Goal: Check status: Check status

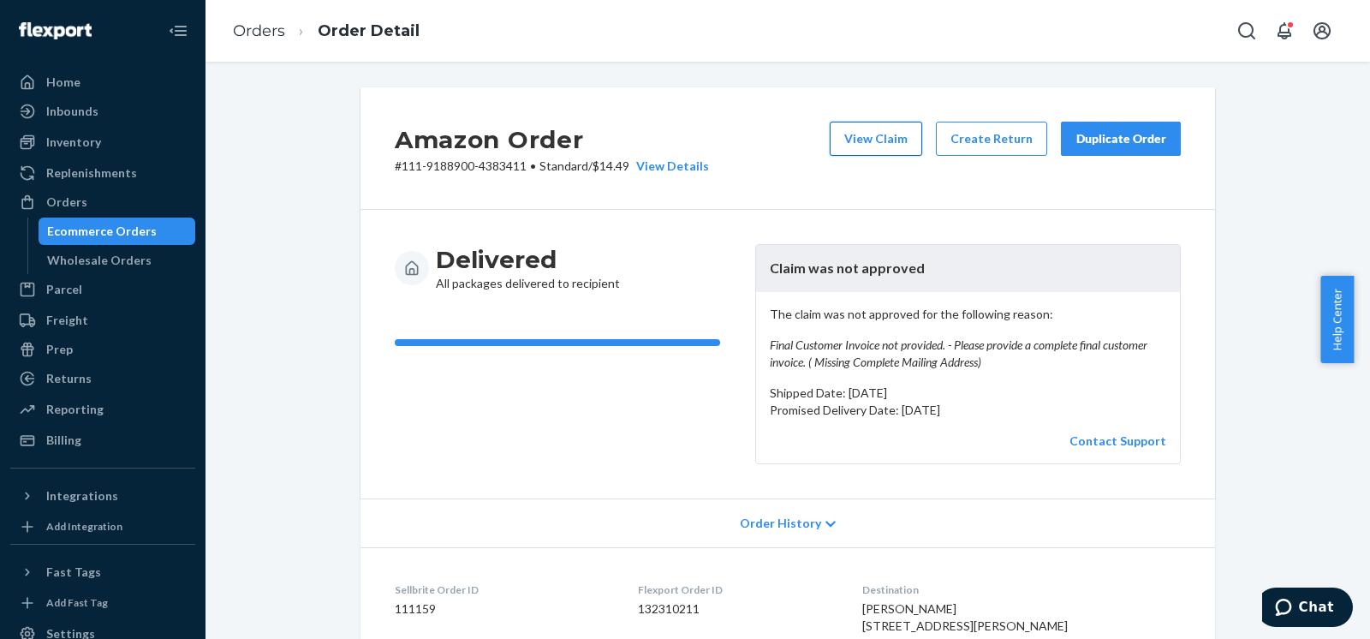
click at [880, 143] on button "View Claim" at bounding box center [876, 139] width 92 height 34
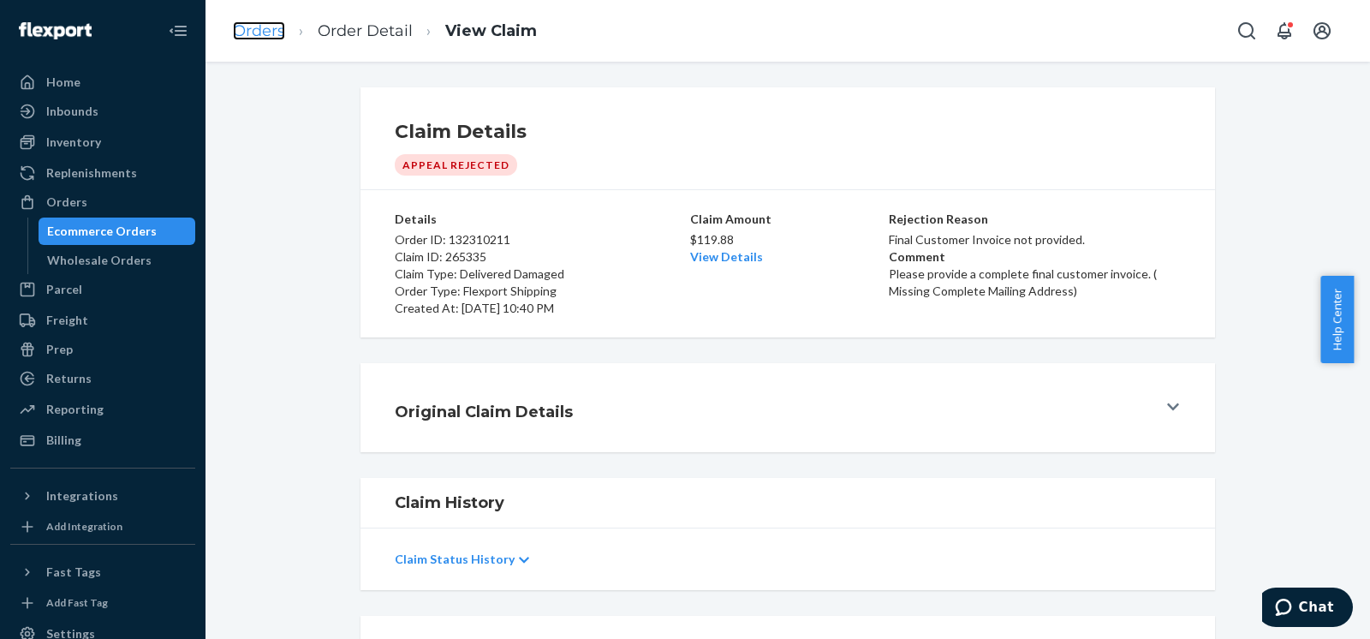
click at [267, 34] on link "Orders" at bounding box center [259, 30] width 52 height 19
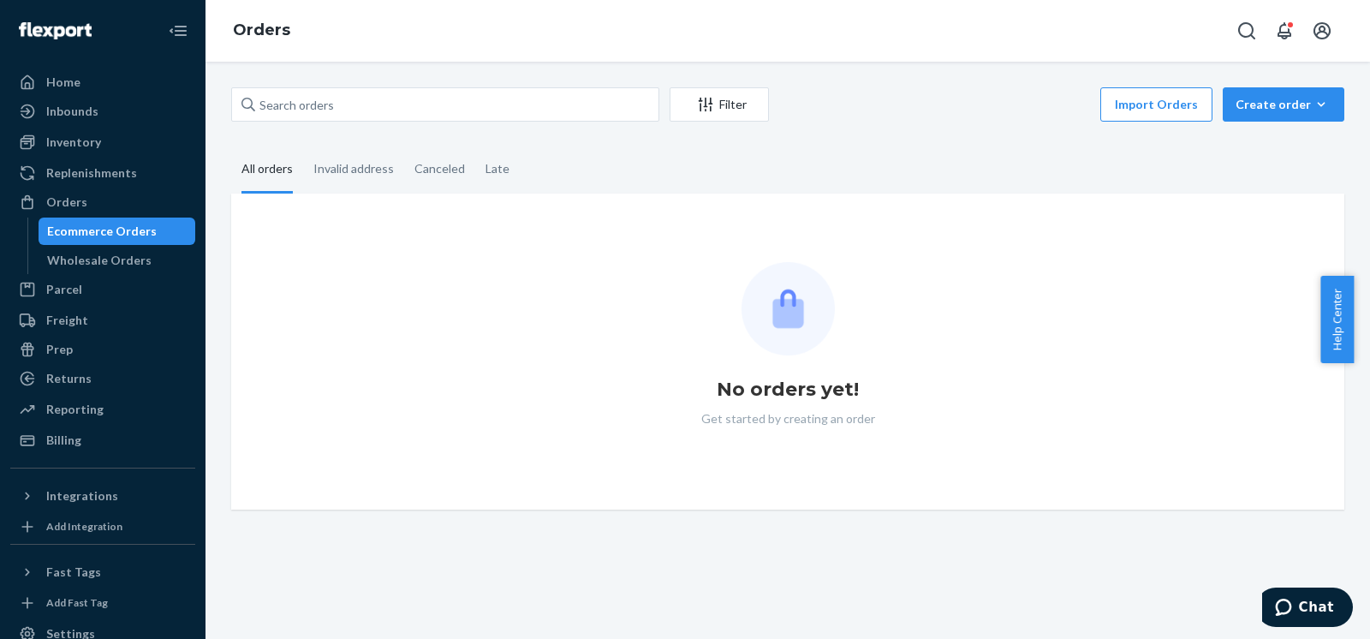
click at [472, 133] on div "Filter Import Orders Create order Ecommerce order Removal order All orders Inva…" at bounding box center [787, 298] width 1139 height 422
click at [472, 116] on input "text" at bounding box center [445, 104] width 428 height 34
paste input "19-13397-55954"
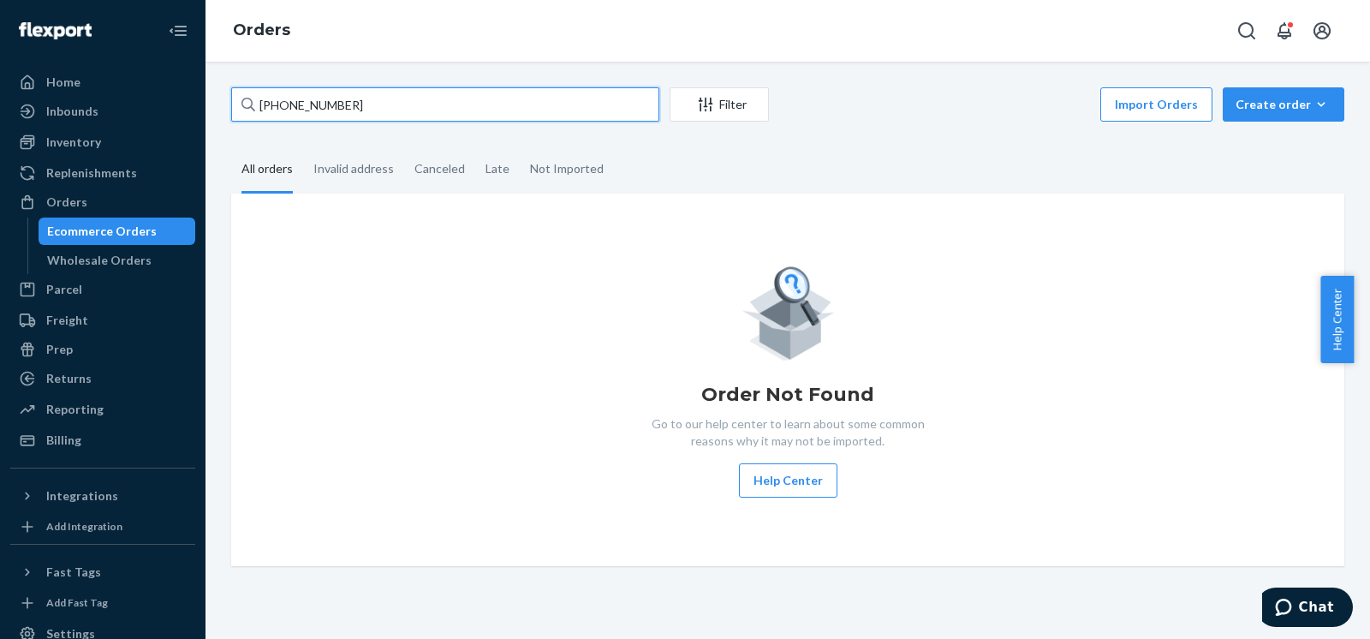
type input "19-13397-55954"
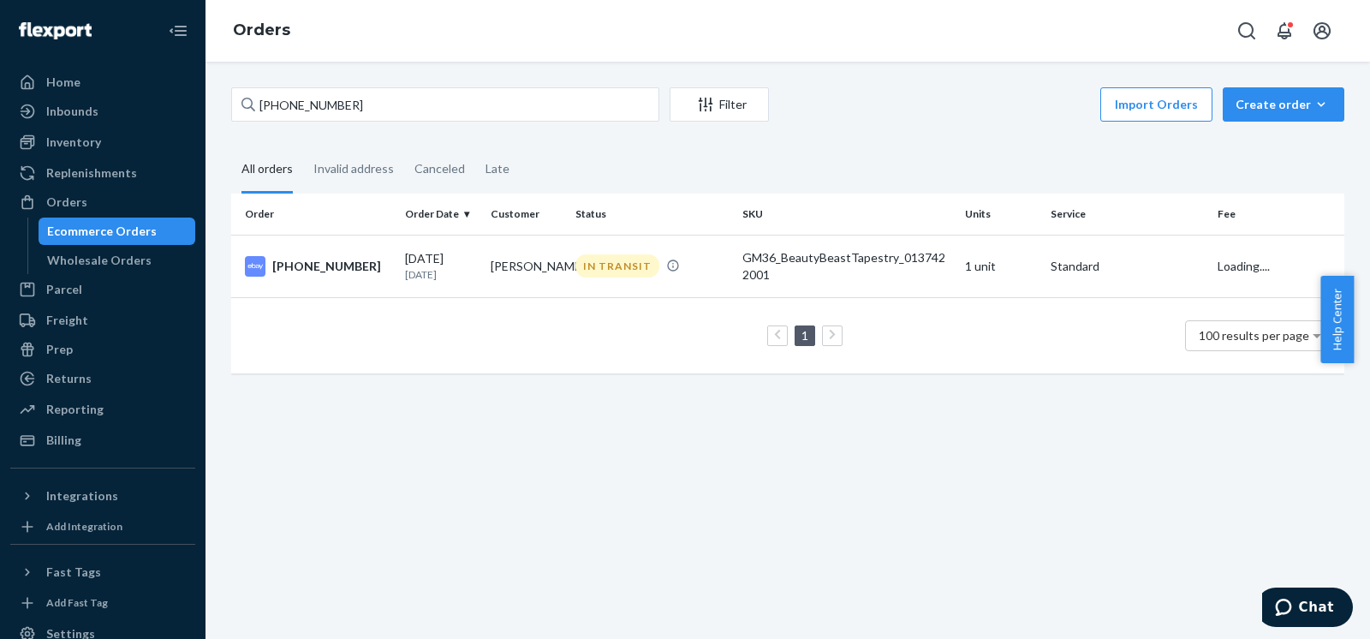
click at [786, 156] on fieldset "All orders Invalid address Canceled Late" at bounding box center [787, 169] width 1113 height 47
click at [576, 267] on div "IN TRANSIT" at bounding box center [618, 265] width 84 height 23
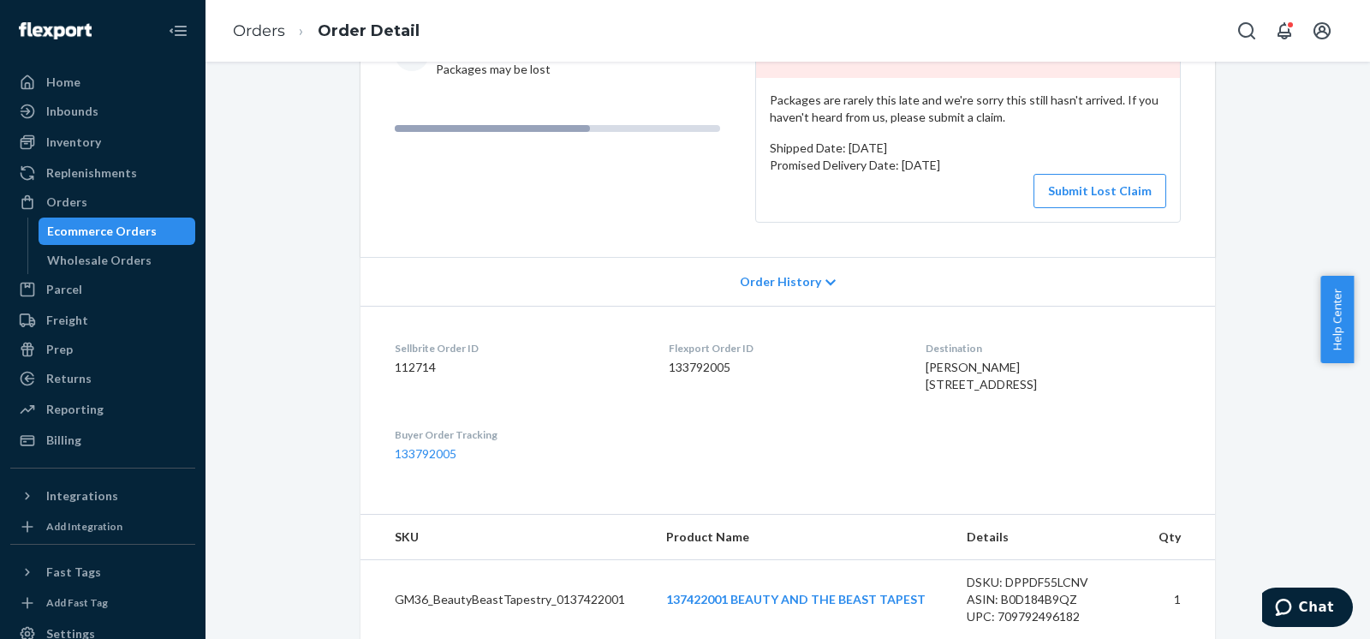
scroll to position [107, 0]
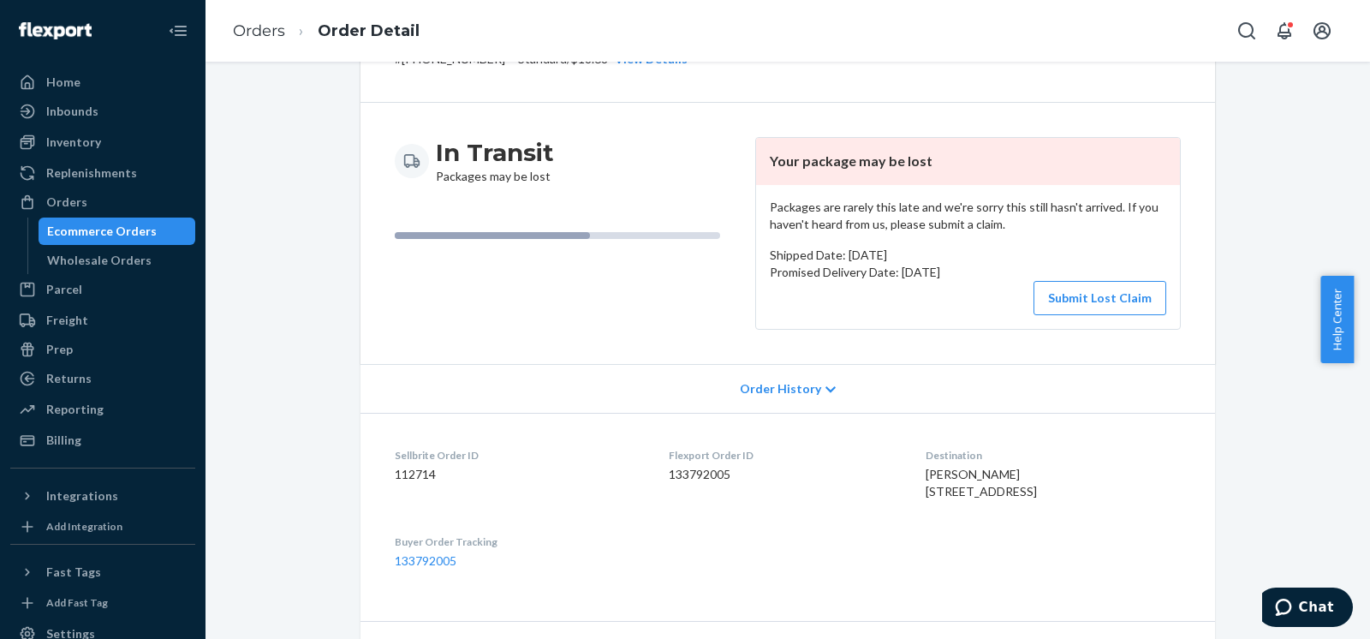
click at [826, 388] on icon at bounding box center [831, 389] width 10 height 6
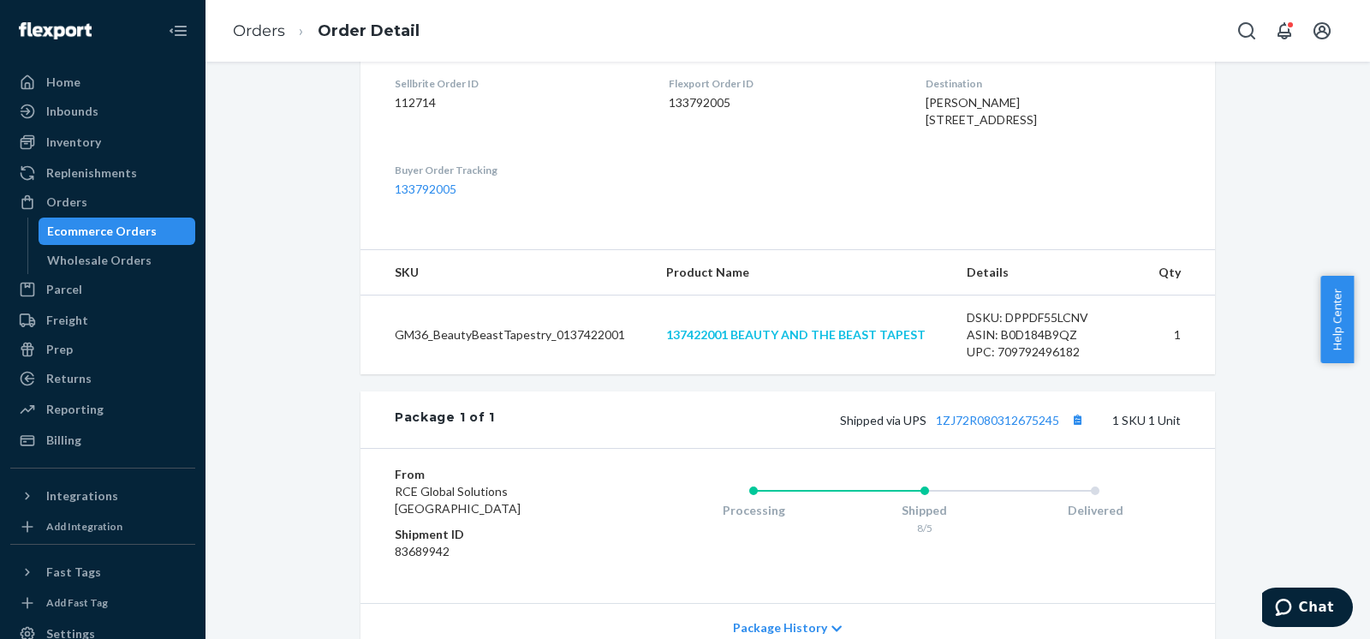
scroll to position [1263, 0]
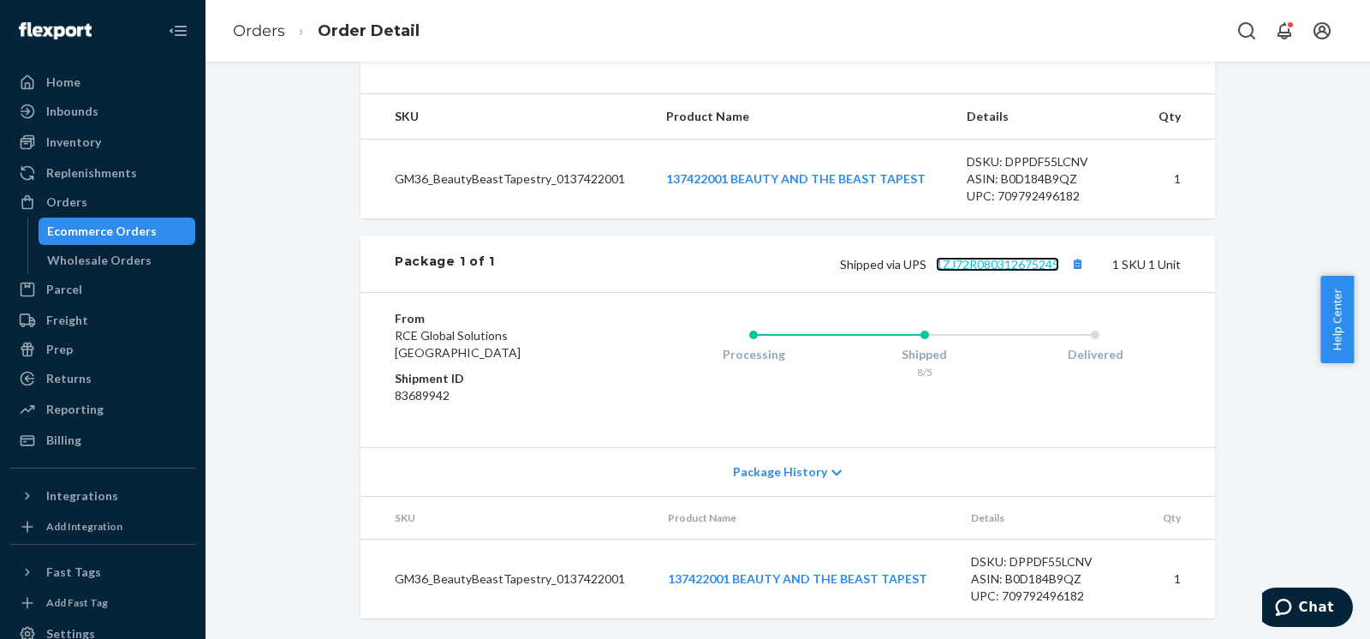
click at [991, 259] on link "1ZJ72R080312675245" at bounding box center [997, 264] width 123 height 15
click at [832, 472] on icon at bounding box center [837, 473] width 10 height 12
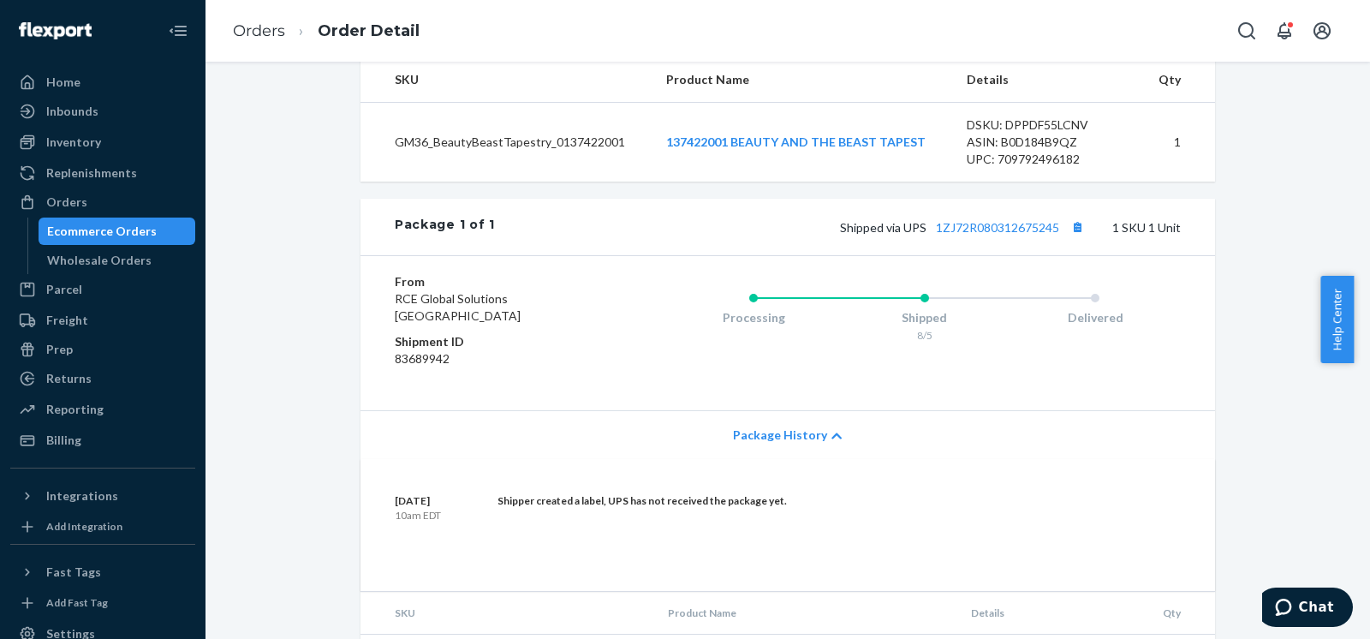
scroll to position [1394, 0]
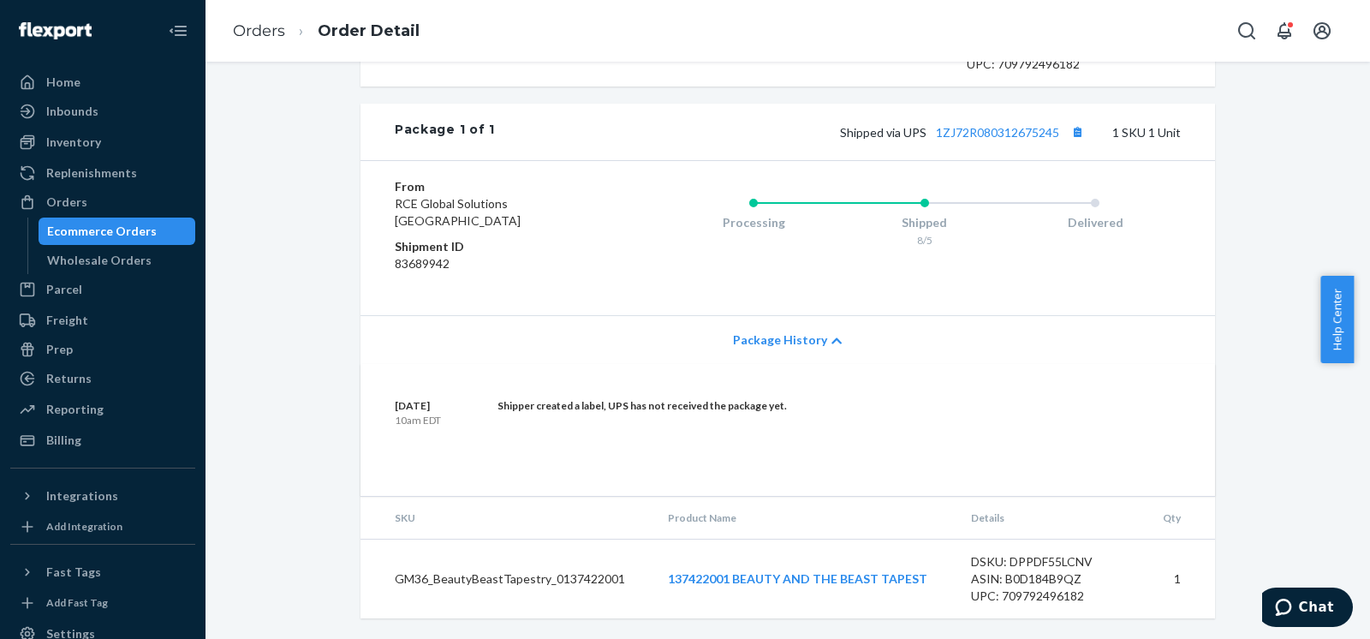
click at [822, 328] on div "Package History" at bounding box center [788, 339] width 855 height 49
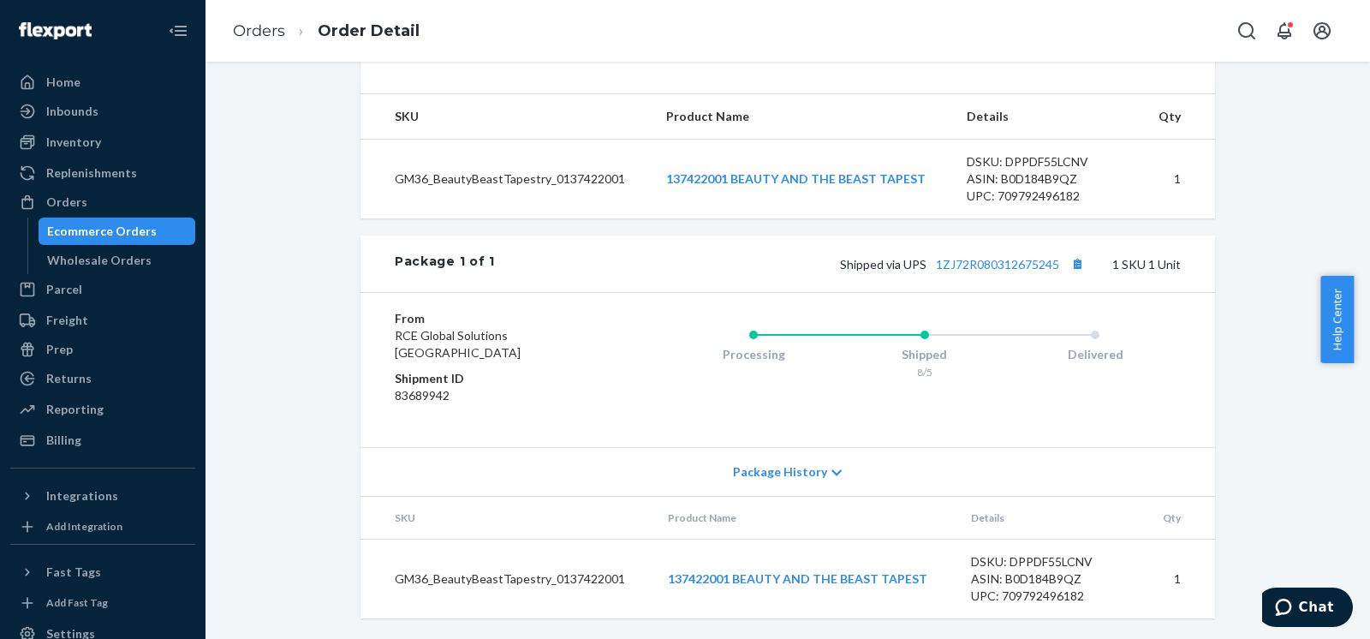
scroll to position [514, 0]
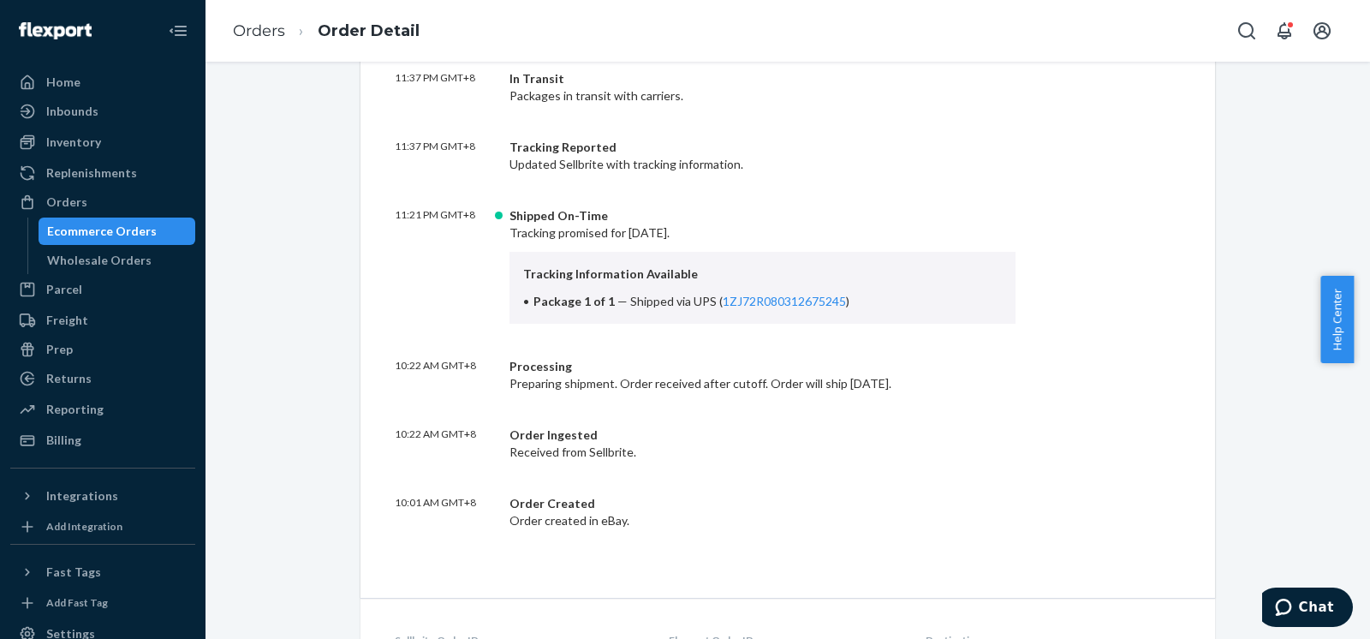
click at [349, 120] on div "eBay Order # 19-13397-55954 • Standard / $18.68 View Details Create Return Dupl…" at bounding box center [788, 452] width 880 height 1757
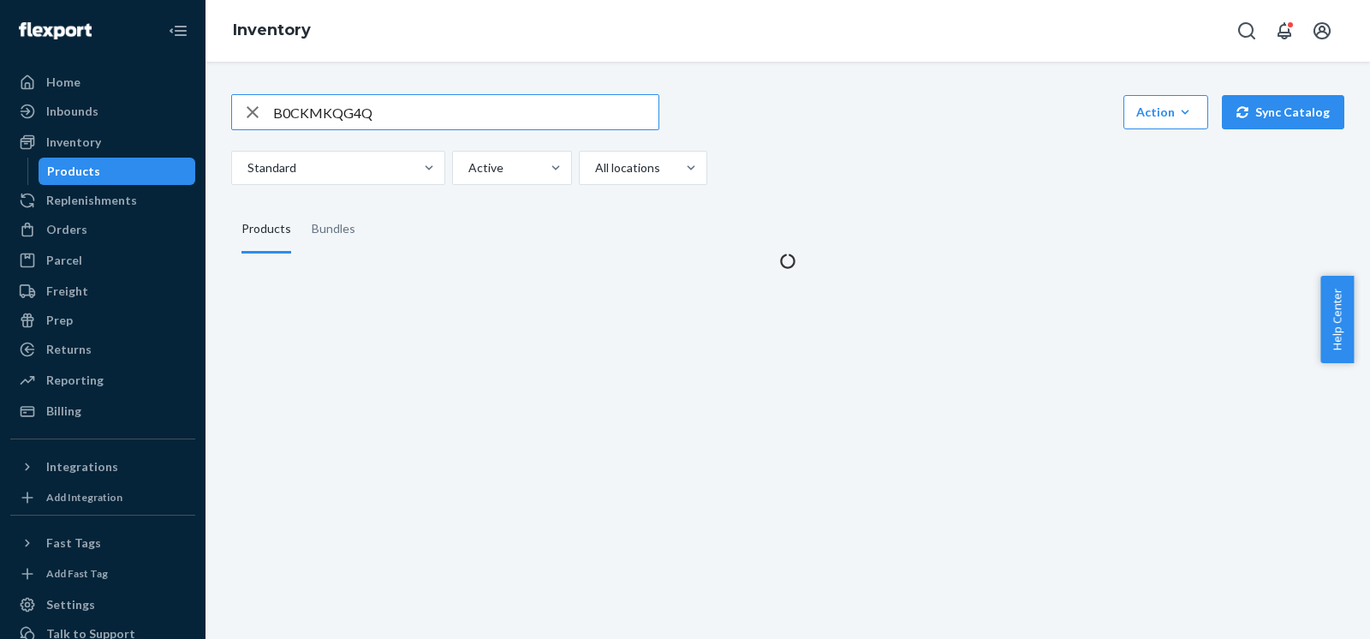
type input "B0CKMKQG4Q"
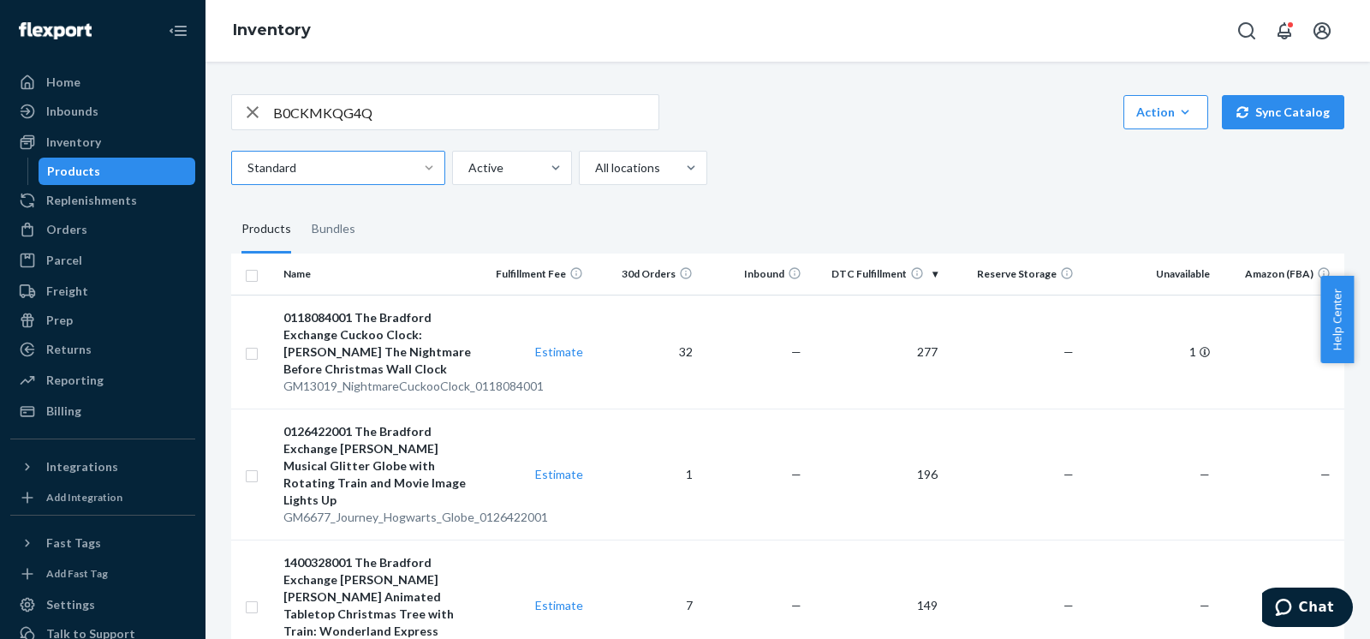
click at [415, 159] on div at bounding box center [429, 167] width 31 height 17
click at [248, 159] on input "Standard" at bounding box center [247, 167] width 2 height 17
click at [421, 105] on input "B0CKMKQG4Q" at bounding box center [465, 112] width 385 height 34
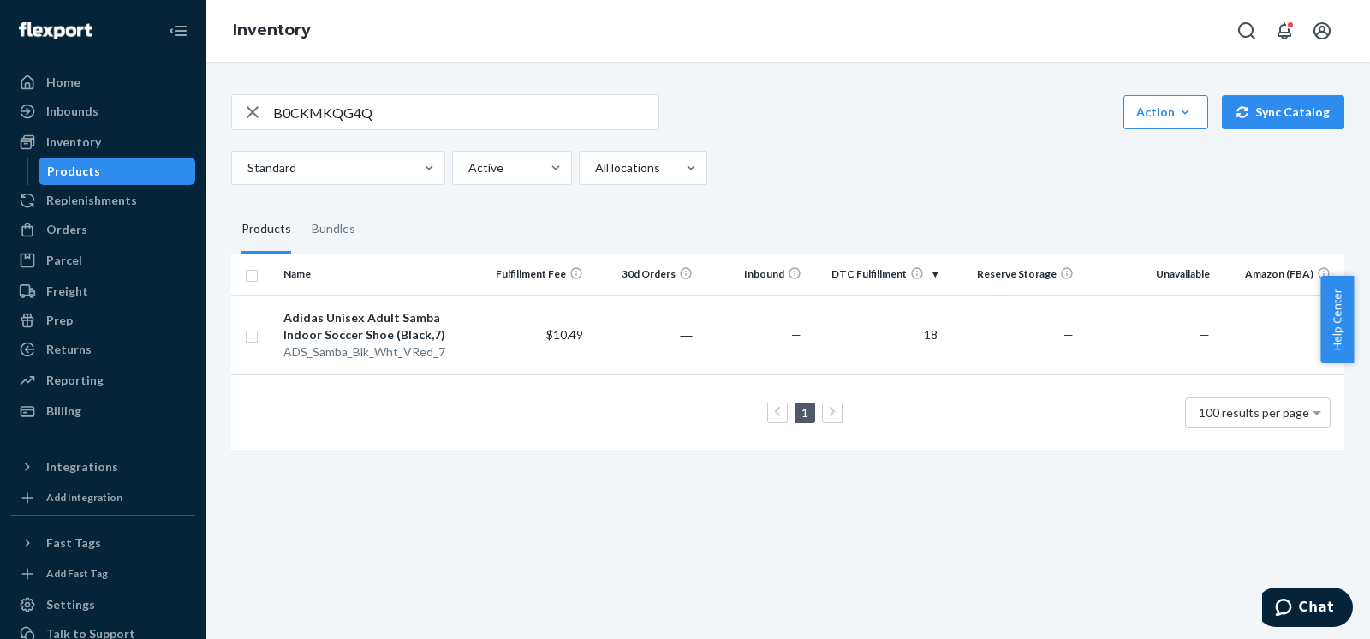
scroll to position [0, 6]
